Goal: Information Seeking & Learning: Find specific fact

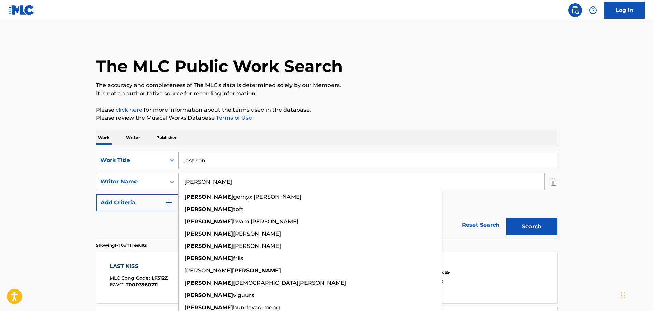
click at [159, 160] on div "Work Title" at bounding box center [130, 160] width 61 height 8
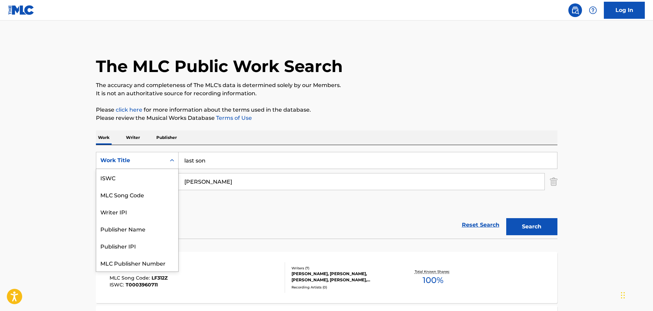
scroll to position [17, 0]
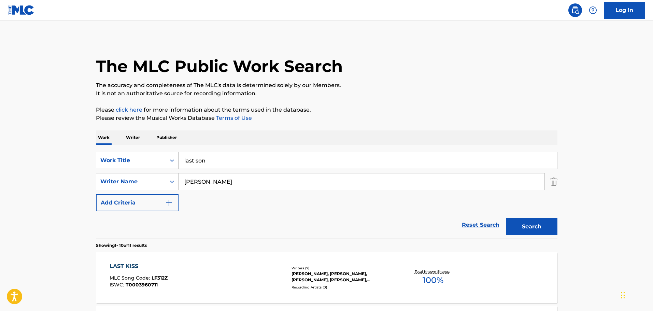
drag, startPoint x: 221, startPoint y: 160, endPoint x: 138, endPoint y: 157, distance: 82.3
click at [140, 158] on div "SearchWithCriteriaf52f5307-9bf7-47ae-a9db-57de81c651a0 Work Title last son" at bounding box center [327, 160] width 462 height 17
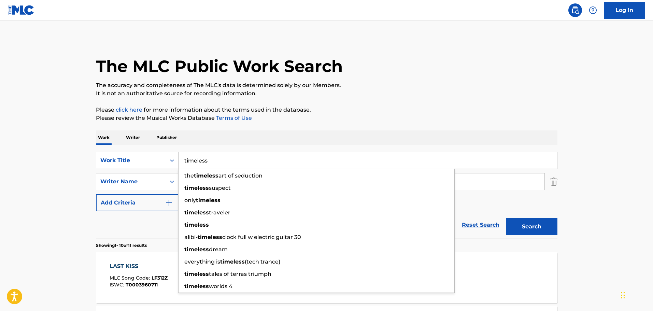
type input "timeless"
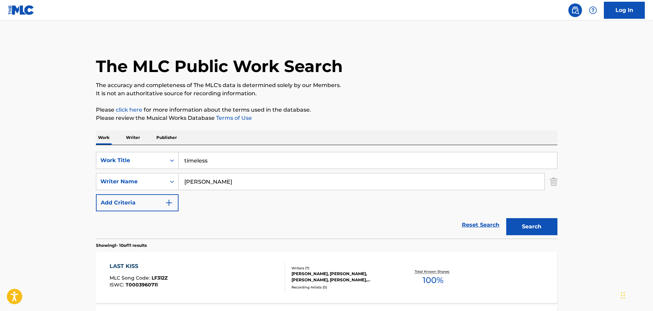
click at [204, 186] on input "[PERSON_NAME]" at bounding box center [362, 181] width 366 height 16
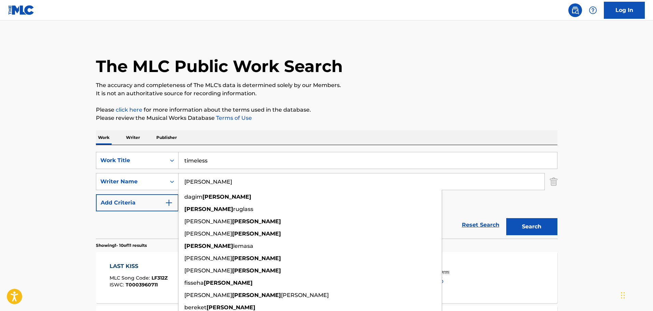
type input "[PERSON_NAME]"
click at [536, 224] on button "Search" at bounding box center [531, 226] width 51 height 17
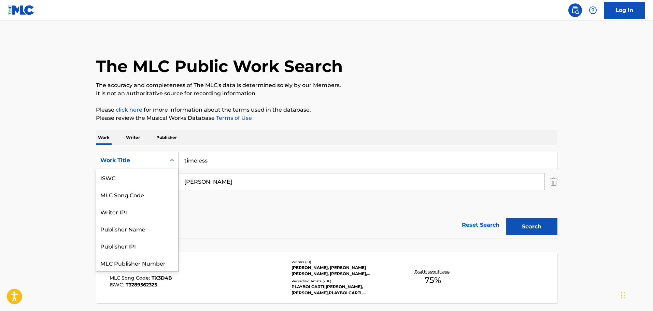
click at [154, 157] on div "Work Title" at bounding box center [130, 160] width 61 height 8
click at [140, 184] on div "MLC Song Code" at bounding box center [137, 177] width 82 height 17
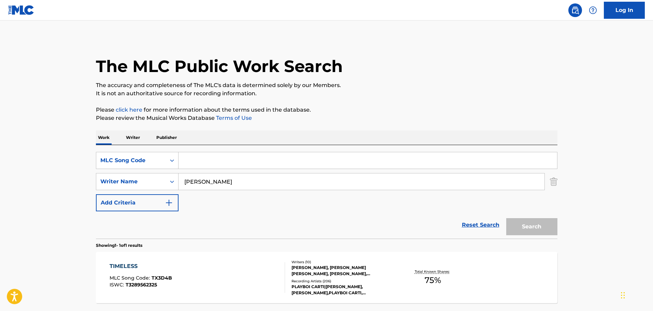
click at [197, 157] on input "Search Form" at bounding box center [368, 160] width 379 height 16
paste input "c09808"
type input "c09808"
drag, startPoint x: 196, startPoint y: 185, endPoint x: 133, endPoint y: 185, distance: 63.5
click at [133, 185] on div "SearchWithCriteria9af8d0cc-95bc-43b0-983f-31ff19928cb8 Writer Name [PERSON_NAME]" at bounding box center [327, 181] width 462 height 17
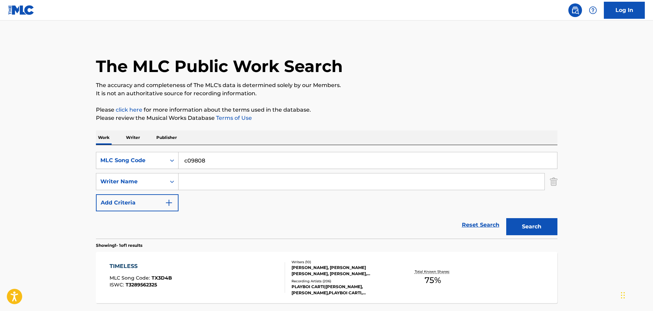
click at [529, 226] on button "Search" at bounding box center [531, 226] width 51 height 17
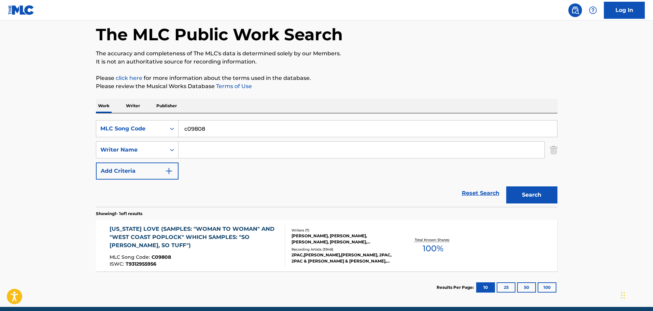
scroll to position [60, 0]
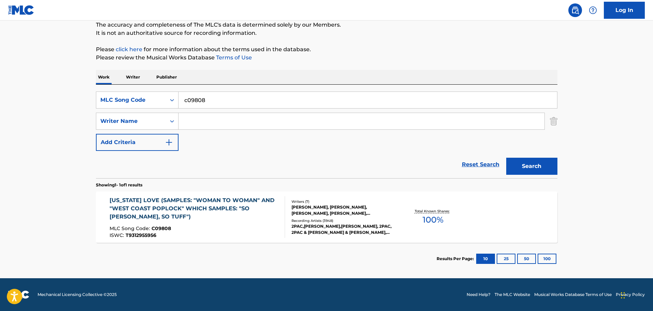
click at [276, 225] on div "[US_STATE] LOVE (SAMPLES: "WOMAN TO WOMAN" AND "WEST COAST POPLOCK" WHICH SAMPL…" at bounding box center [195, 217] width 170 height 42
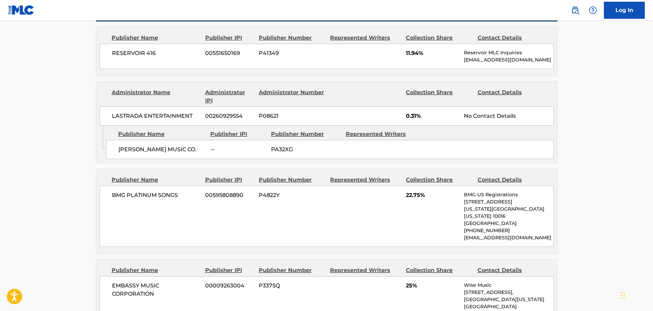
scroll to position [512, 0]
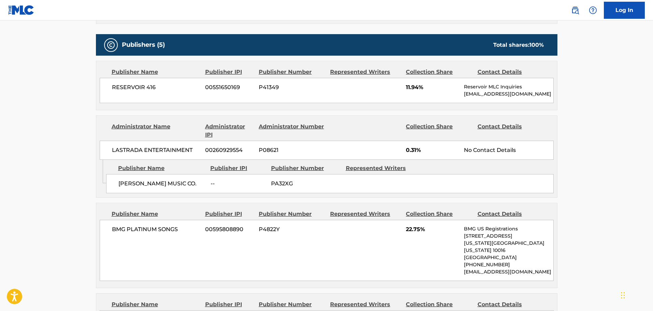
click at [269, 83] on span "P41349" at bounding box center [292, 87] width 66 height 8
copy span "P41349"
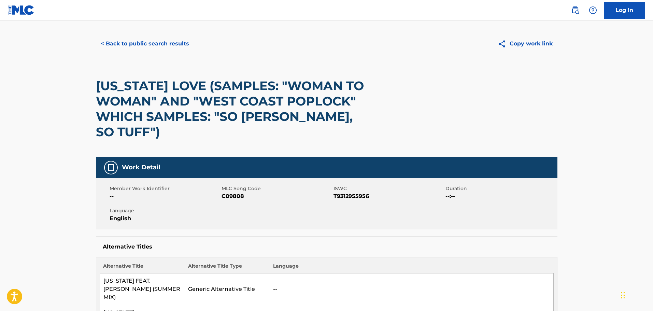
scroll to position [0, 0]
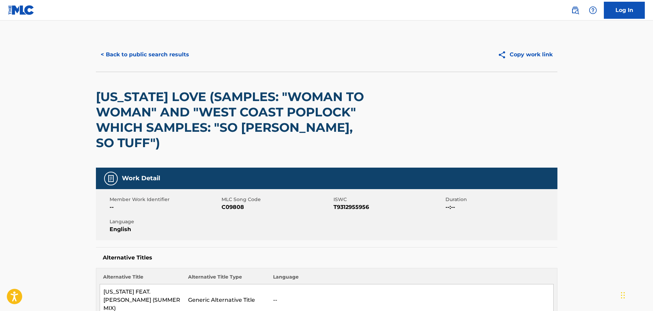
click at [145, 51] on button "< Back to public search results" at bounding box center [145, 54] width 98 height 17
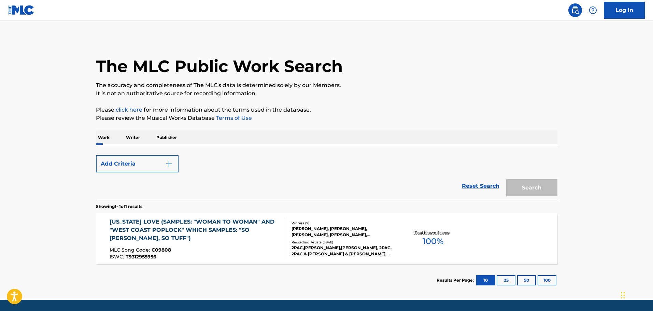
scroll to position [22, 0]
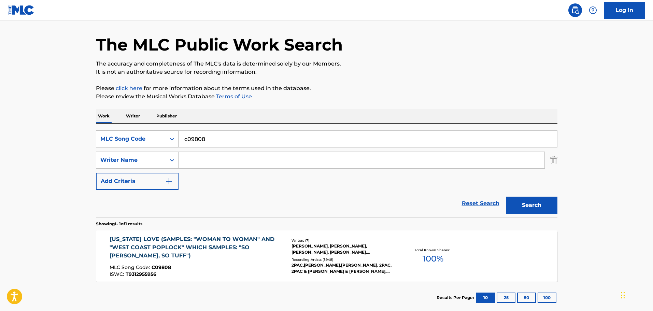
drag, startPoint x: 181, startPoint y: 137, endPoint x: 127, endPoint y: 133, distance: 53.4
click at [127, 135] on div "SearchWithCriteria02793534-186d-4133-bab7-5cc9c38017a3 MLC Song Code c09808" at bounding box center [327, 138] width 462 height 17
paste input "WC23Z1"
type input "WC23Z1"
click at [530, 202] on button "Search" at bounding box center [531, 205] width 51 height 17
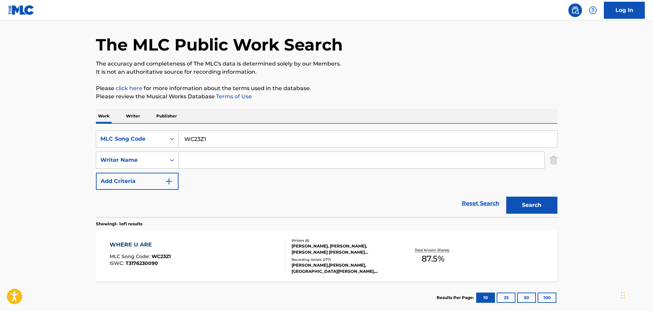
click at [223, 251] on div "WHERE U ARE MLC Song Code : WC23Z1 ISWC : T3176230090" at bounding box center [198, 256] width 176 height 31
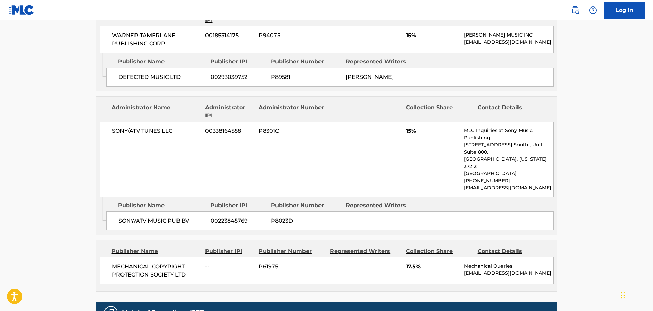
scroll to position [956, 0]
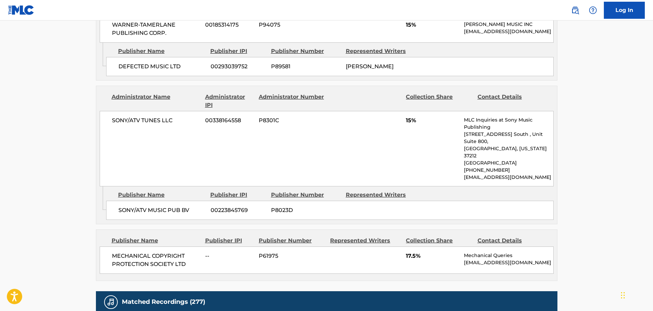
drag, startPoint x: 470, startPoint y: 216, endPoint x: 465, endPoint y: 211, distance: 6.8
click at [465, 259] on p "[EMAIL_ADDRESS][DOMAIN_NAME]" at bounding box center [508, 262] width 89 height 7
copy p "[EMAIL_ADDRESS][DOMAIN_NAME]"
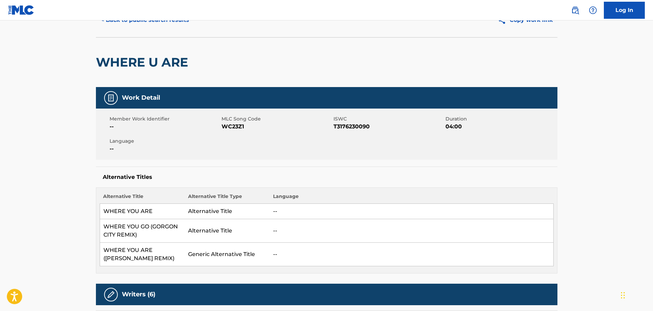
scroll to position [34, 0]
click at [233, 128] on span "WC23Z1" at bounding box center [277, 127] width 110 height 8
copy span "WC23Z1"
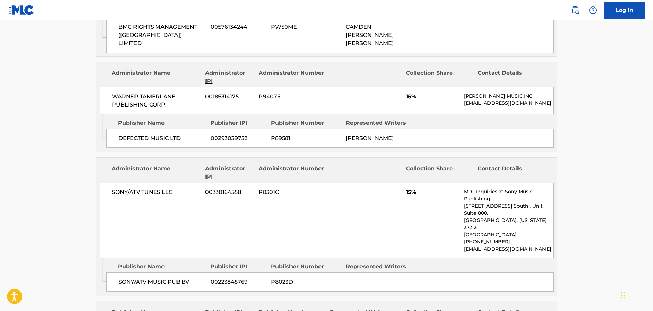
scroll to position [0, 0]
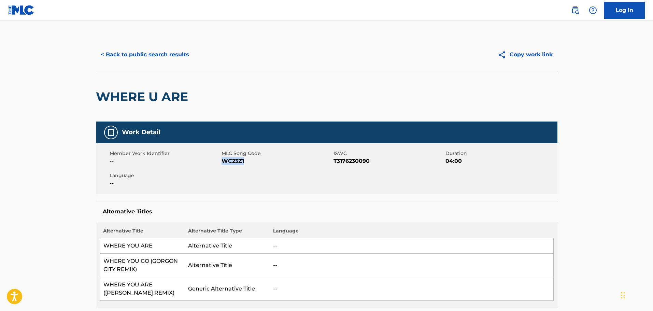
click at [143, 59] on button "< Back to public search results" at bounding box center [145, 54] width 98 height 17
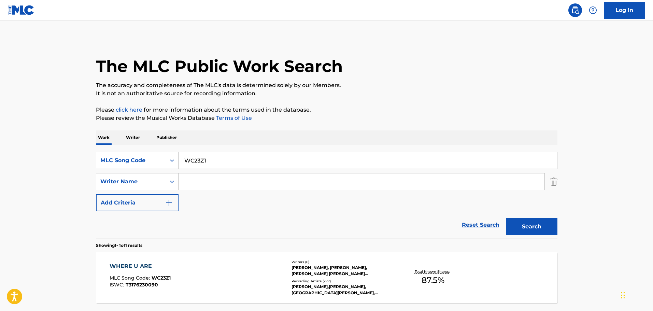
scroll to position [22, 0]
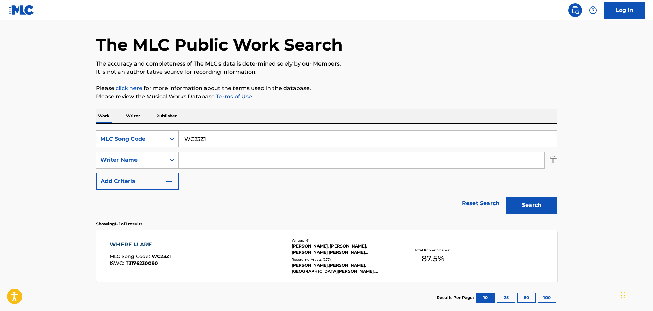
drag, startPoint x: 148, startPoint y: 140, endPoint x: 130, endPoint y: 142, distance: 18.3
click at [130, 142] on div "SearchWithCriteria02793534-186d-4133-bab7-5cc9c38017a3 MLC Song Code WC23Z1" at bounding box center [327, 138] width 462 height 17
paste input "tv7y2x"
type input "tv7y2x"
click at [530, 205] on button "Search" at bounding box center [531, 205] width 51 height 17
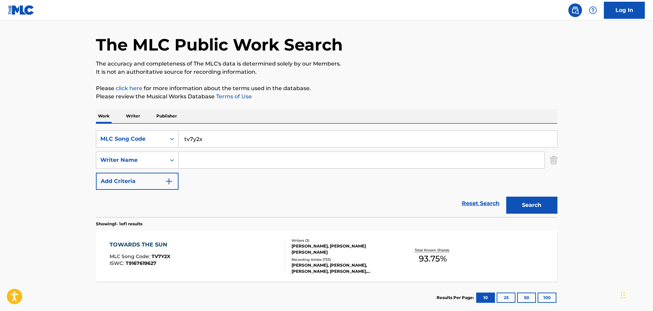
click at [215, 270] on div "TOWARDS THE SUN MLC Song Code : TV7Y2X ISWC : T9167619627" at bounding box center [198, 256] width 176 height 31
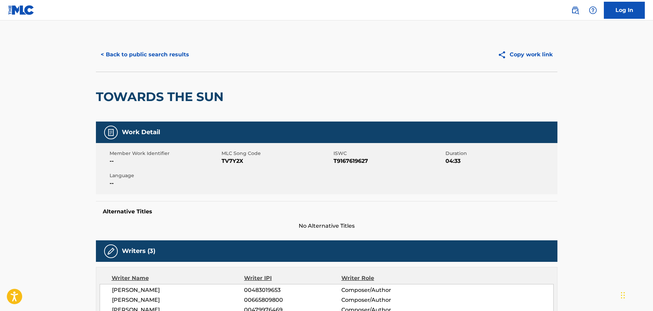
click at [153, 56] on button "< Back to public search results" at bounding box center [145, 54] width 98 height 17
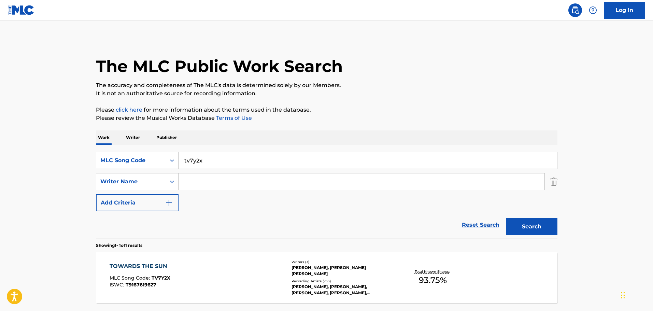
scroll to position [22, 0]
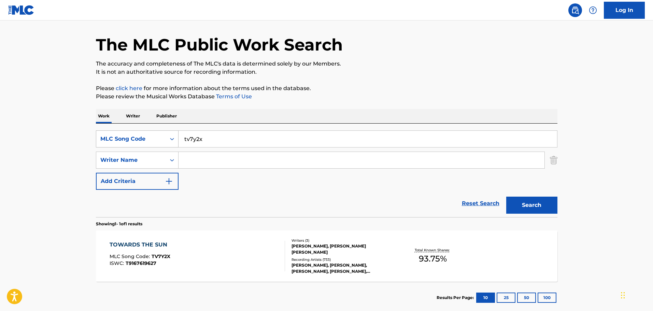
click at [137, 137] on div "SearchWithCriteria02793534-186d-4133-bab7-5cc9c38017a3 MLC Song Code tv7y2x" at bounding box center [327, 138] width 462 height 17
paste input "l4596n"
type input "l4596n"
click at [531, 207] on button "Search" at bounding box center [531, 205] width 51 height 17
click at [219, 247] on div "LEAVE THIS TOWN MLC Song Code : L4596N ISWC :" at bounding box center [198, 256] width 176 height 31
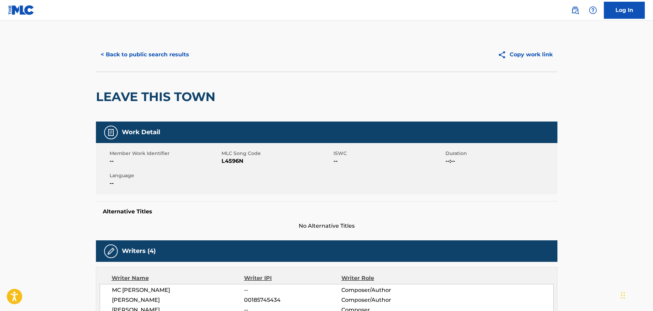
click at [153, 48] on button "< Back to public search results" at bounding box center [145, 54] width 98 height 17
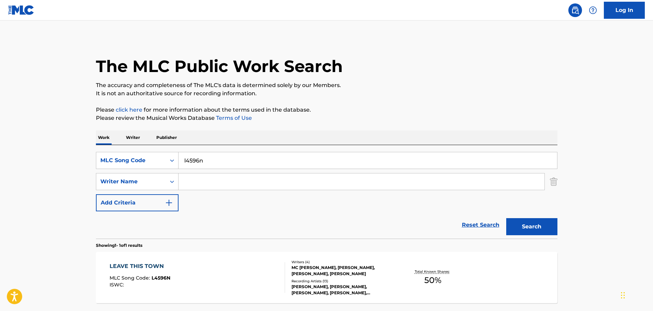
scroll to position [22, 0]
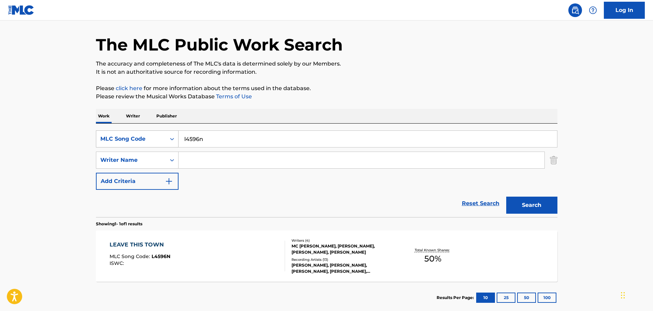
drag, startPoint x: 214, startPoint y: 137, endPoint x: 126, endPoint y: 136, distance: 88.1
click at [121, 138] on div "SearchWithCriteria02793534-186d-4133-bab7-5cc9c38017a3 MLC Song Code l4596n" at bounding box center [327, 138] width 462 height 17
paste input "a5103b"
type input "a5103b"
click at [532, 201] on button "Search" at bounding box center [531, 205] width 51 height 17
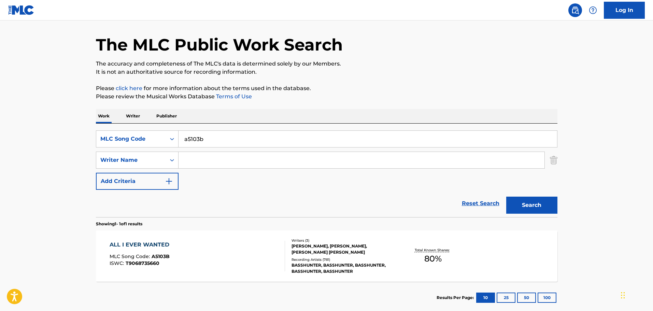
click at [209, 263] on div "ALL I EVER WANTED MLC Song Code : A5103B ISWC : T9068735660" at bounding box center [198, 256] width 176 height 31
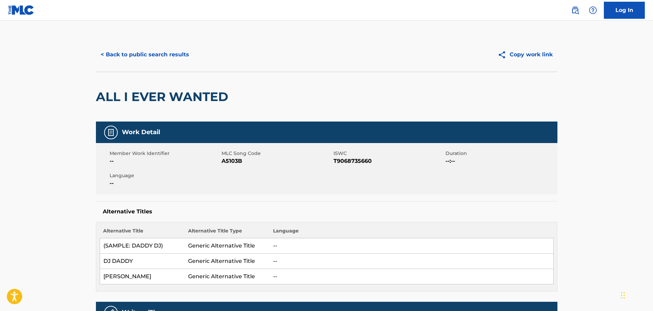
click at [229, 161] on span "A5103B" at bounding box center [277, 161] width 110 height 8
copy span "A5103B"
click at [151, 54] on button "< Back to public search results" at bounding box center [145, 54] width 98 height 17
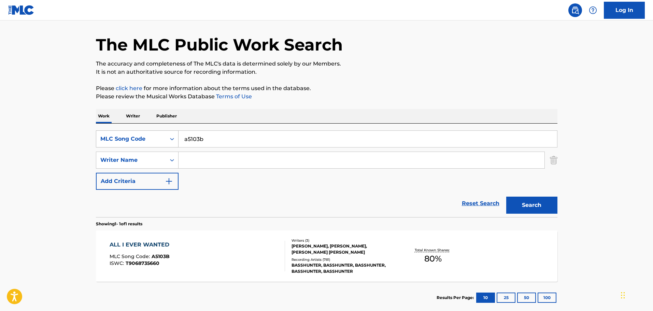
drag, startPoint x: 131, startPoint y: 139, endPoint x: 118, endPoint y: 139, distance: 13.0
click at [122, 139] on div "SearchWithCriteria02793534-186d-4133-bab7-5cc9c38017a3 MLC Song Code a5103b" at bounding box center [327, 138] width 462 height 17
paste input "fe7r2c"
type input "fe7r2c"
click at [531, 204] on button "Search" at bounding box center [531, 205] width 51 height 17
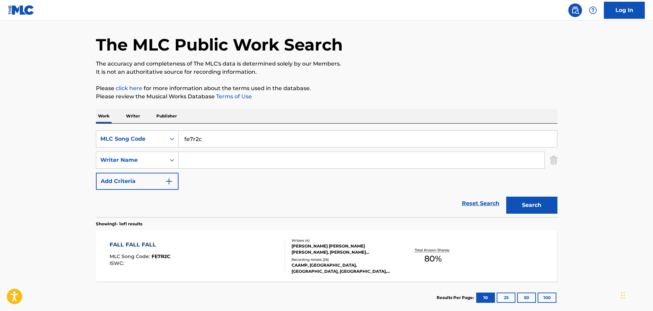
click at [252, 246] on div "FALL FALL FALL MLC Song Code : FE7R2C ISWC :" at bounding box center [198, 256] width 176 height 31
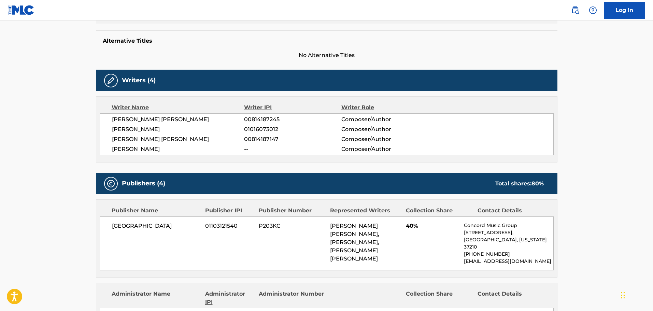
scroll to position [341, 0]
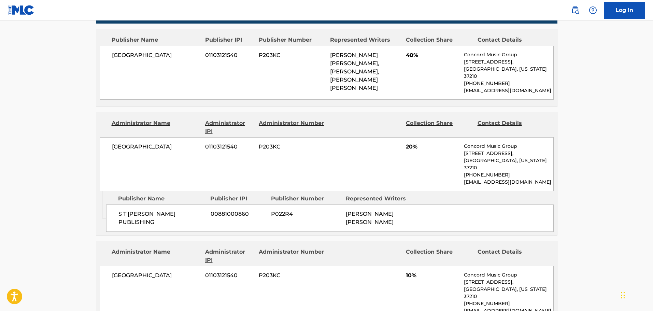
click at [517, 87] on p "[EMAIL_ADDRESS][DOMAIN_NAME]" at bounding box center [508, 90] width 89 height 7
copy p "[EMAIL_ADDRESS][DOMAIN_NAME]"
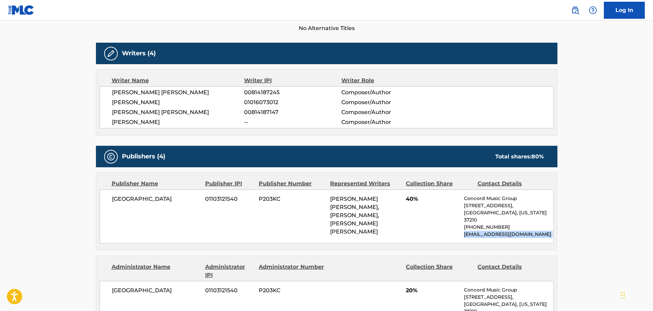
scroll to position [205, 0]
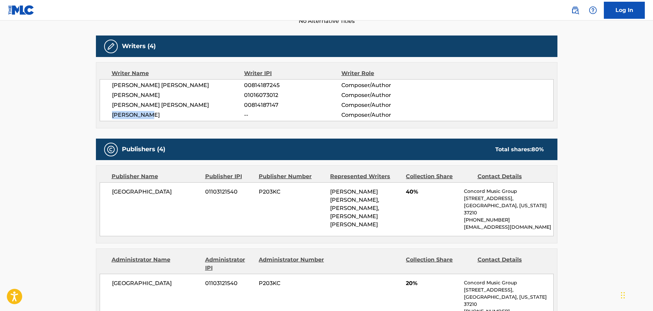
drag, startPoint x: 151, startPoint y: 113, endPoint x: 111, endPoint y: 113, distance: 39.6
click at [111, 113] on div "[PERSON_NAME] [PERSON_NAME] 00814187245 Composer/Author [PERSON_NAME] 010160730…" at bounding box center [327, 100] width 454 height 42
copy span "[PERSON_NAME]"
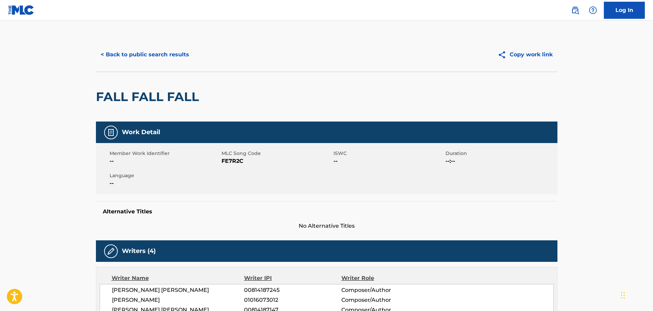
click at [233, 160] on span "FE7R2C" at bounding box center [277, 161] width 110 height 8
copy span "FE7R2C"
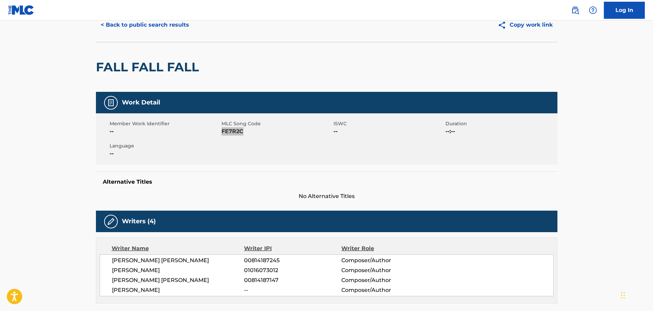
scroll to position [102, 0]
